Goal: Task Accomplishment & Management: Complete application form

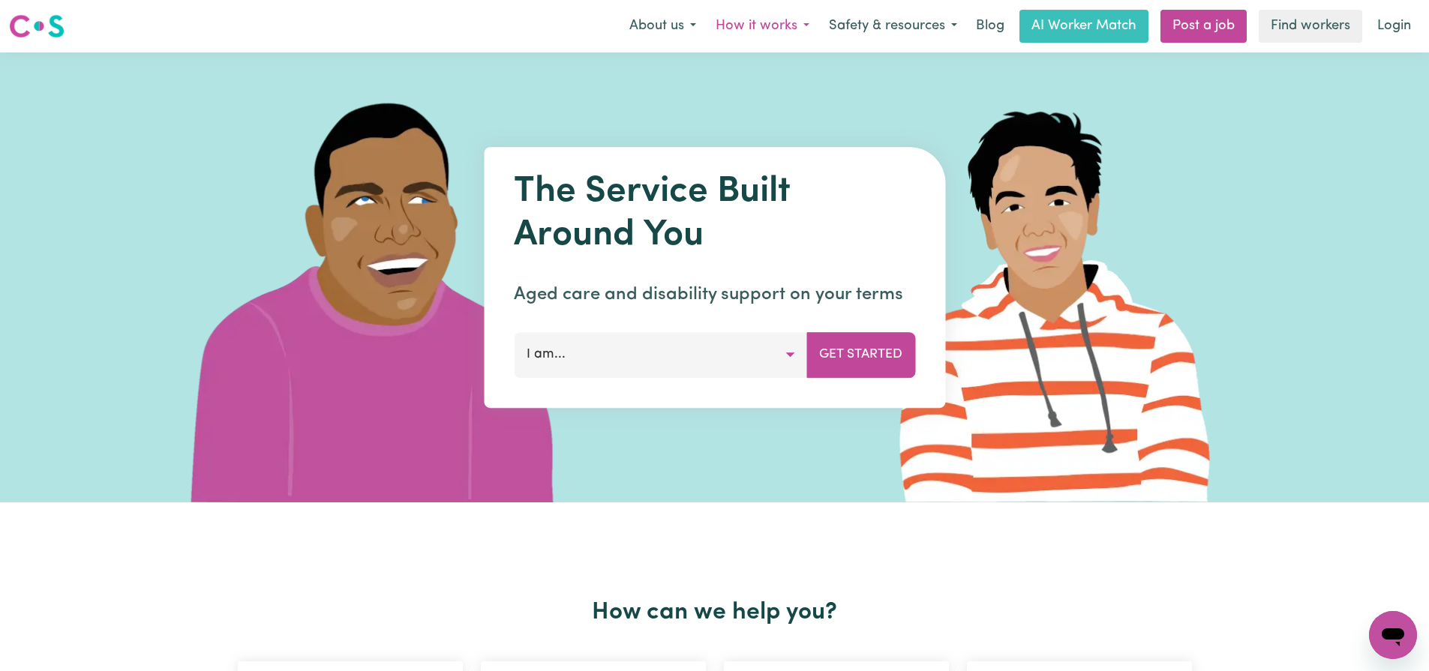
click at [770, 29] on button "How it works" at bounding box center [762, 27] width 113 height 32
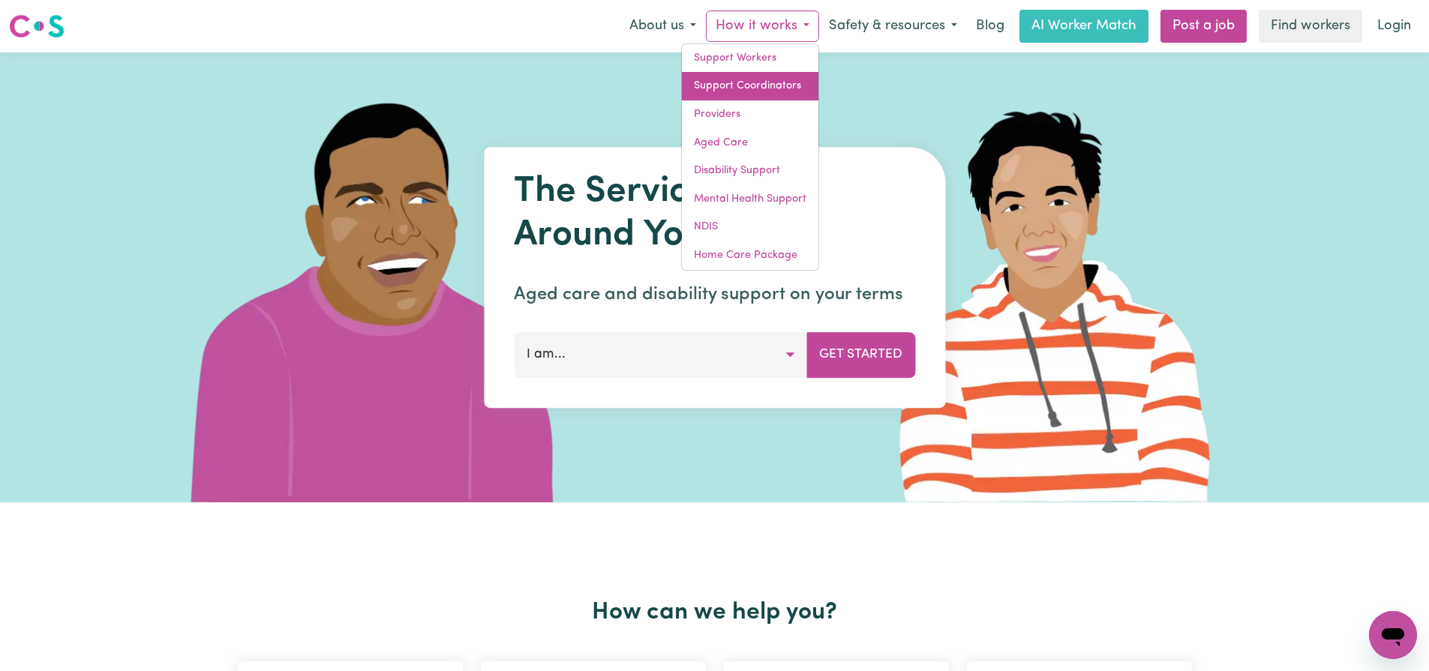
click at [768, 88] on link "Support Coordinators" at bounding box center [750, 86] width 137 height 29
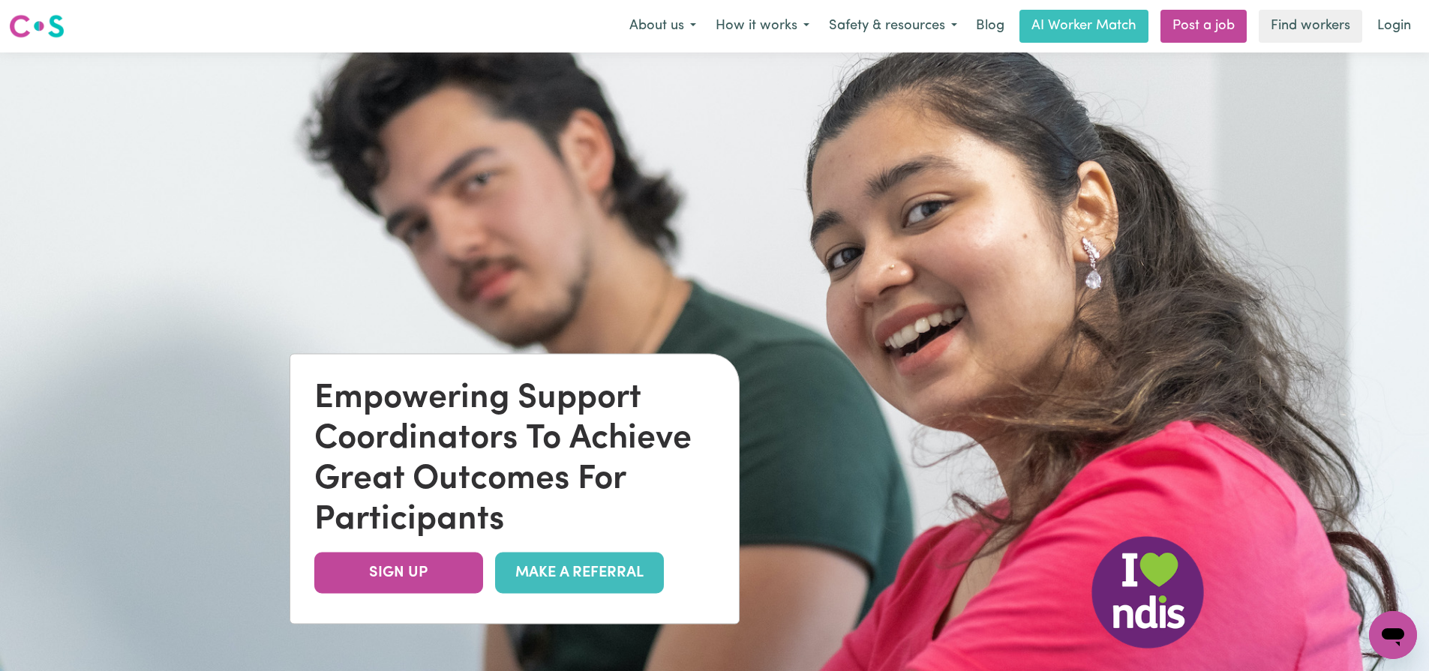
click at [563, 569] on link "MAKE A REFERRAL" at bounding box center [579, 572] width 169 height 41
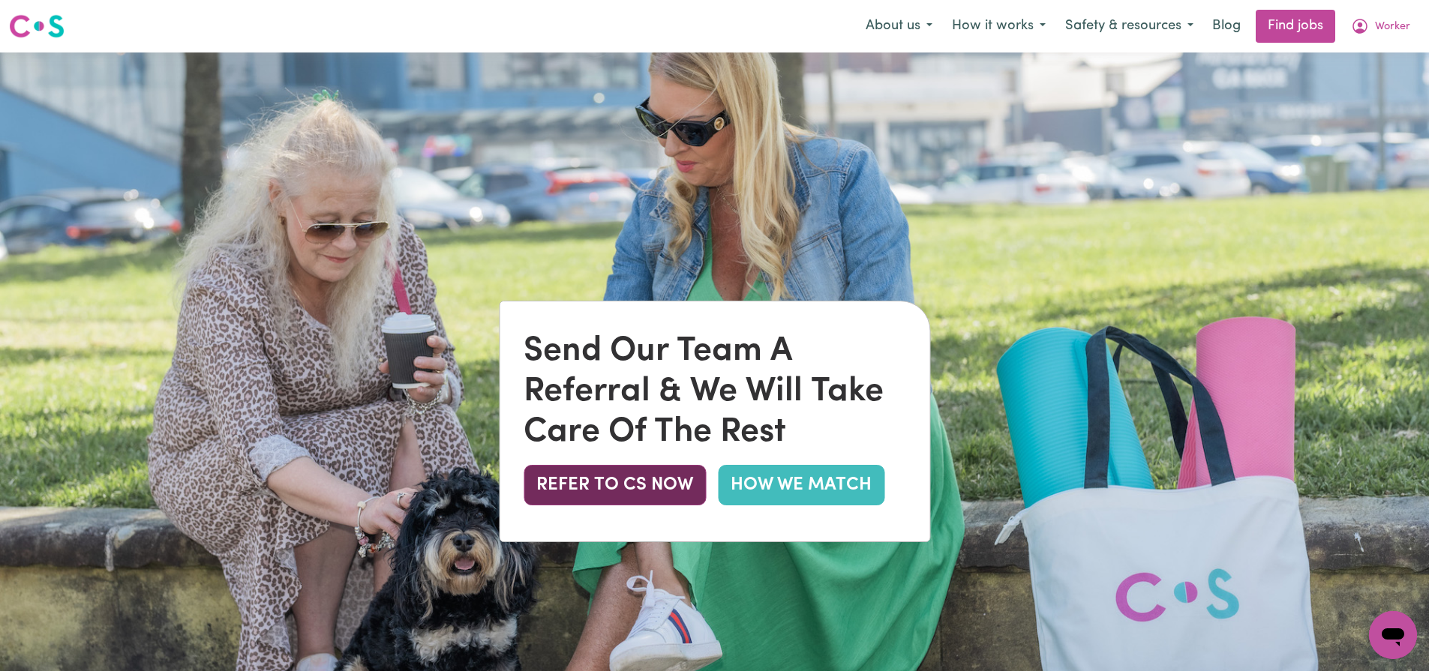
click at [665, 491] on button "REFER TO CS NOW" at bounding box center [615, 485] width 182 height 41
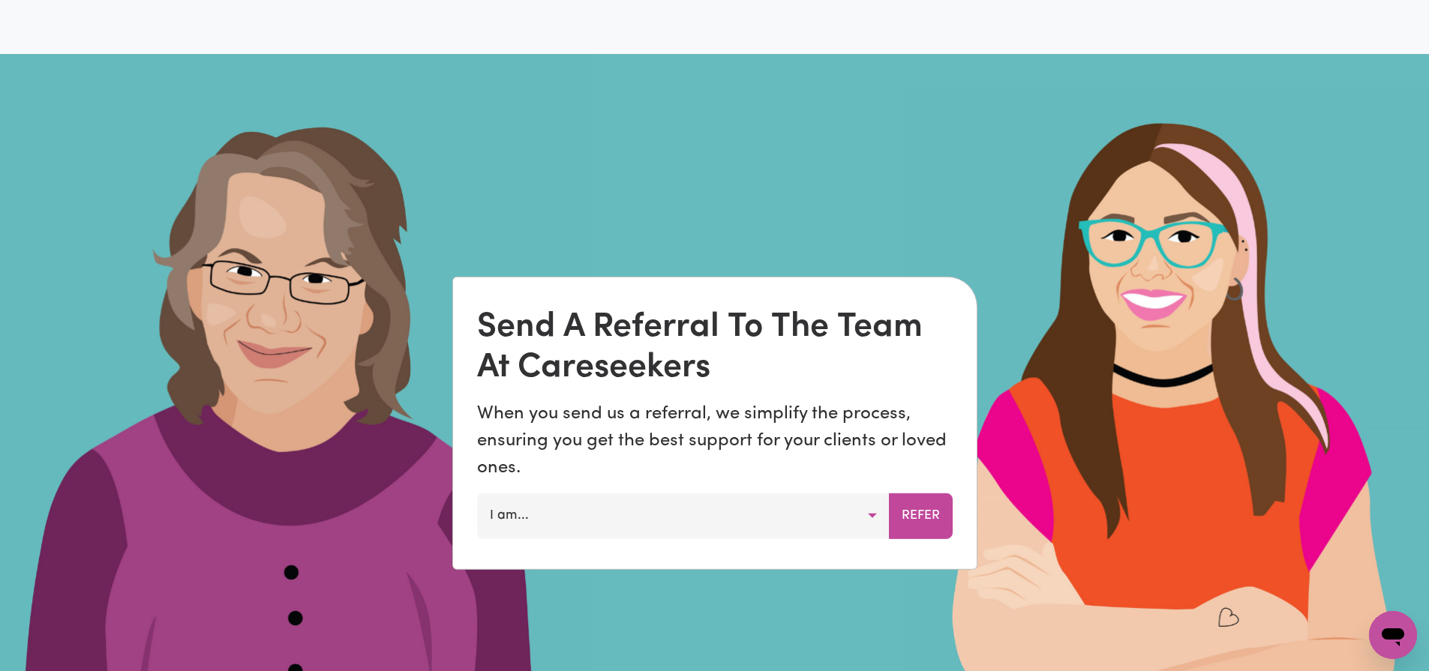
scroll to position [1048, 0]
